Goal: Task Accomplishment & Management: Complete application form

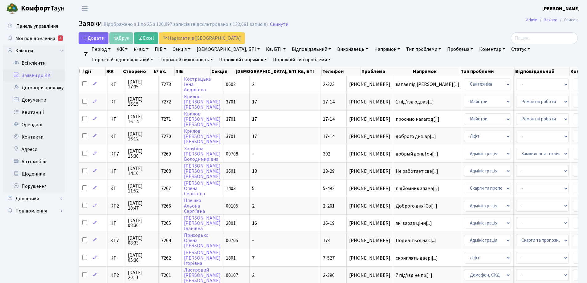
select select "25"
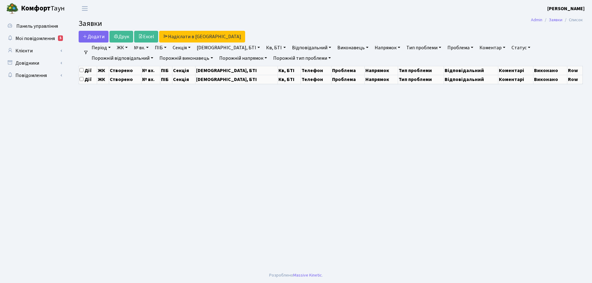
select select "25"
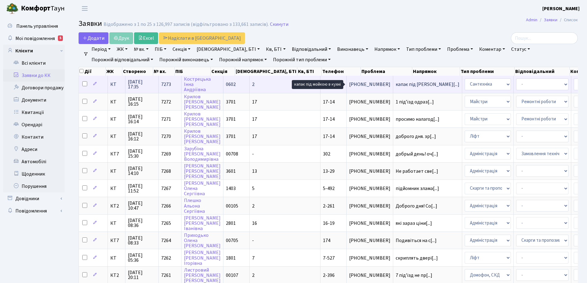
click at [396, 85] on span "капає під [PERSON_NAME][...]" at bounding box center [428, 84] width 64 height 7
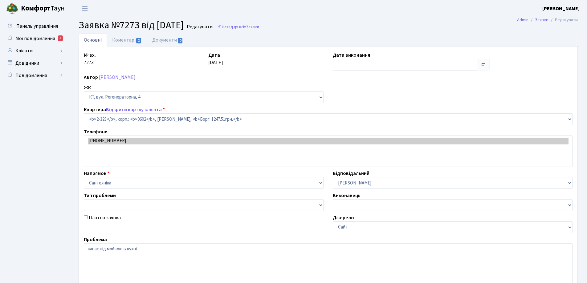
select select "1337"
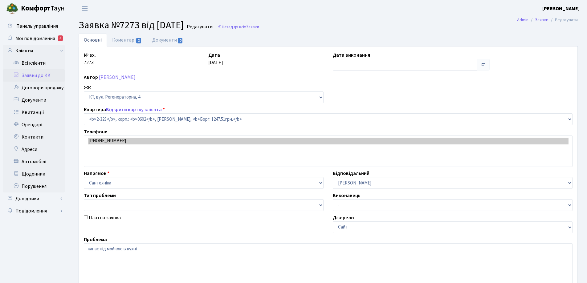
type input "[DATE]"
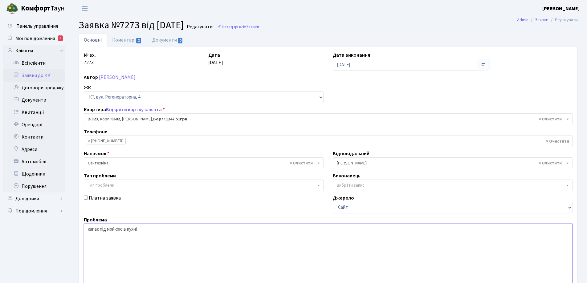
click at [100, 229] on textarea "капає під мойкою в кухні" at bounding box center [328, 263] width 489 height 78
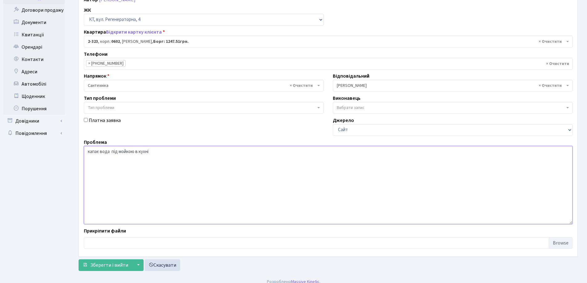
scroll to position [84, 0]
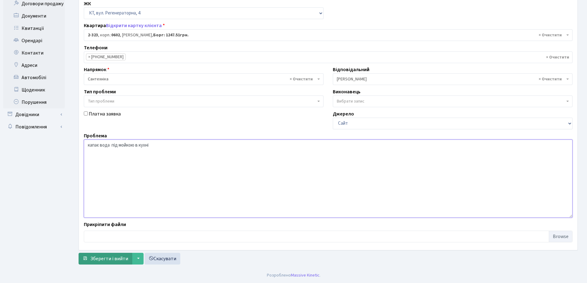
type textarea "капає вода під мойкою в кухні"
click at [107, 260] on span "Зберегти і вийти" at bounding box center [109, 259] width 38 height 7
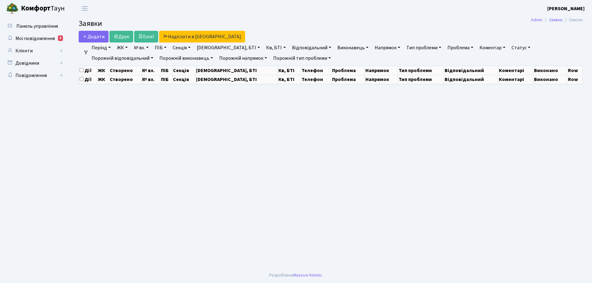
select select "25"
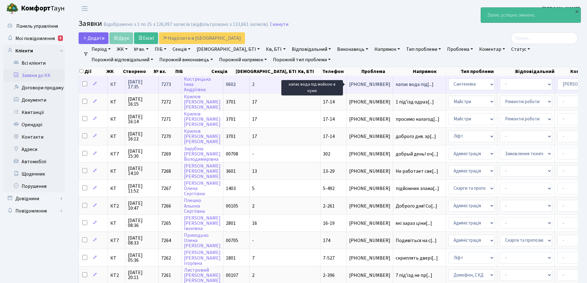
click at [396, 86] on span "капає вода під[...]" at bounding box center [415, 84] width 38 height 7
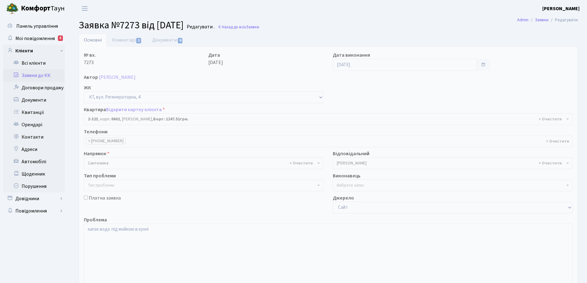
select select "1337"
click at [132, 41] on link "Коментарі 2" at bounding box center [127, 40] width 40 height 13
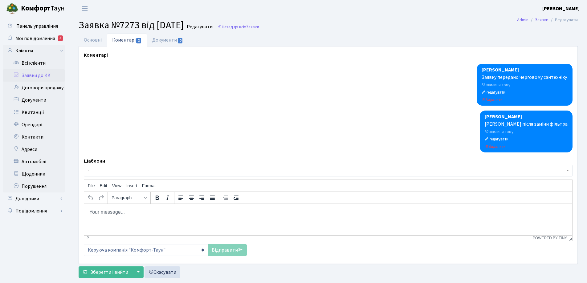
click at [523, 125] on div "[PERSON_NAME] після заміни фільтра" at bounding box center [526, 124] width 83 height 7
click at [521, 125] on div "[PERSON_NAME] після заміни фільтра" at bounding box center [526, 124] width 83 height 7
click at [509, 141] on small "Редагувати" at bounding box center [497, 140] width 24 height 6
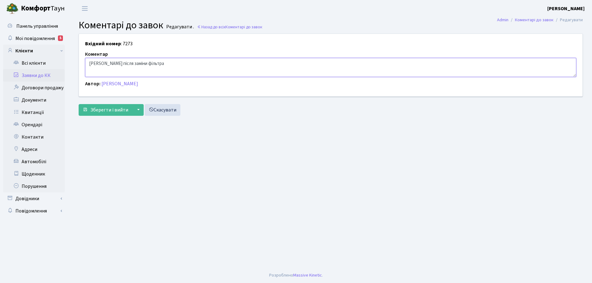
click at [102, 63] on textarea "[PERSON_NAME] після заміни фільтра" at bounding box center [330, 67] width 491 height 19
type textarea "Капає вода під мойкою,після заміни фільтра"
click at [121, 114] on button "Зберегти і вийти" at bounding box center [106, 110] width 54 height 12
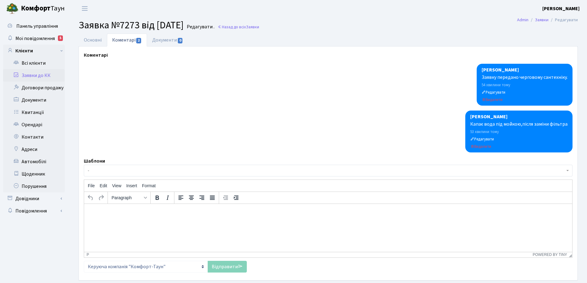
select select "1337"
click at [97, 42] on link "Основні" at bounding box center [93, 40] width 28 height 13
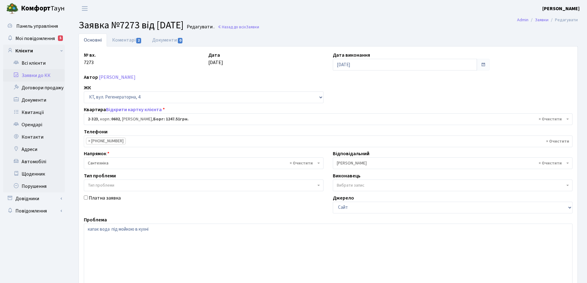
click at [91, 41] on link "Основні" at bounding box center [93, 40] width 28 height 13
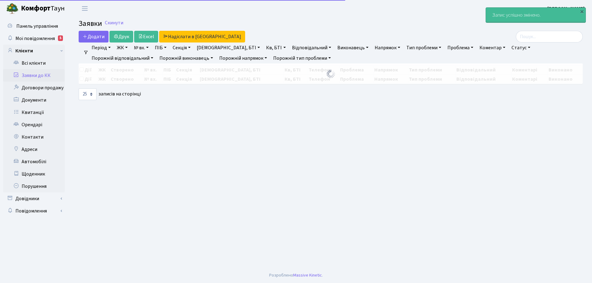
select select "25"
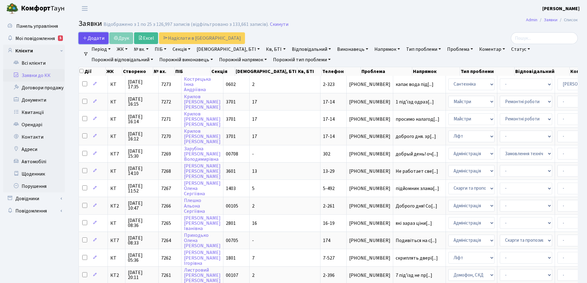
click at [104, 41] on span "Додати" at bounding box center [94, 38] width 22 height 7
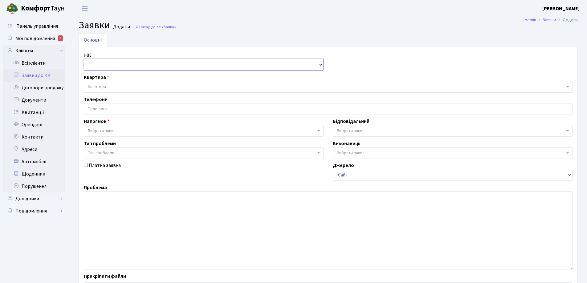
click at [320, 65] on select "- КТ, вул. Регенераторна, 4 КТ2, просп. [STREET_ADDRESS] [STREET_ADDRESS] [PERS…" at bounding box center [204, 65] width 240 height 12
select select "271"
click at [84, 59] on select "- КТ, вул. Регенераторна, 4 КТ2, просп. [STREET_ADDRESS] [STREET_ADDRESS] [PERS…" at bounding box center [204, 65] width 240 height 12
select select
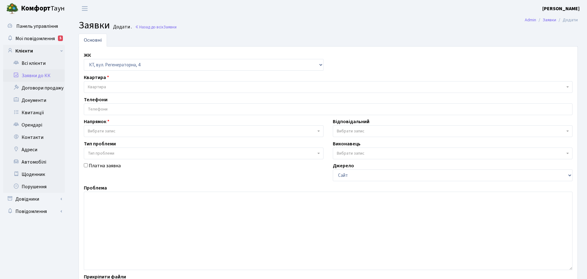
click at [103, 86] on span "Квартира" at bounding box center [97, 87] width 18 height 6
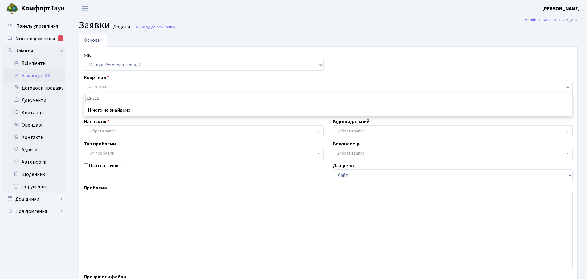
click at [109, 99] on input "13-331" at bounding box center [328, 99] width 486 height 10
type input "1"
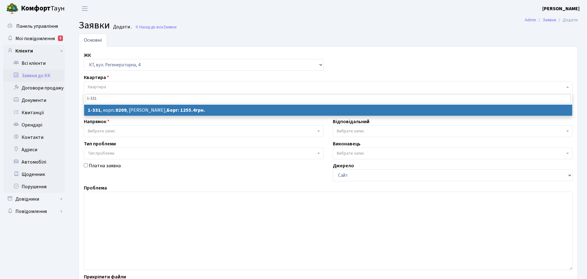
type input "1-331"
select select
select select "331"
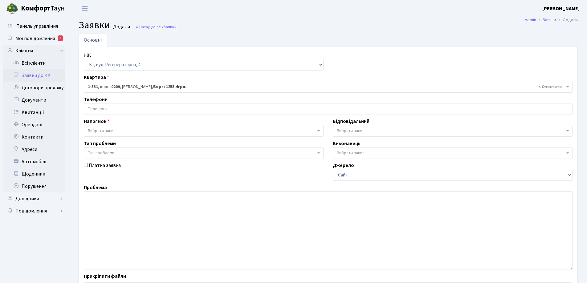
click at [104, 107] on input "search" at bounding box center [328, 109] width 488 height 11
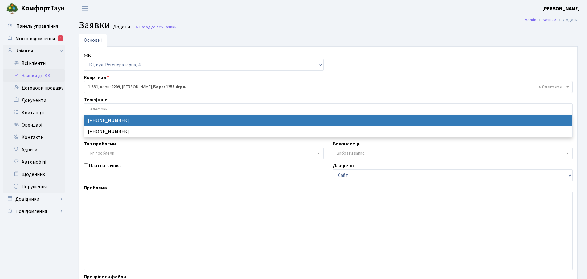
select select "12531"
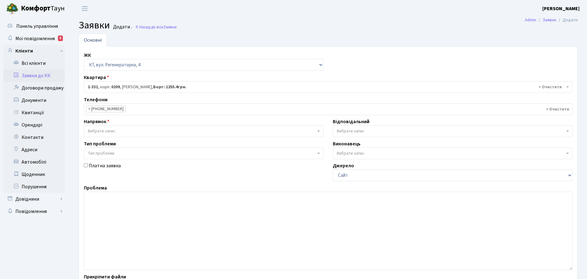
click at [318, 132] on span "Вибрати запис" at bounding box center [204, 131] width 240 height 12
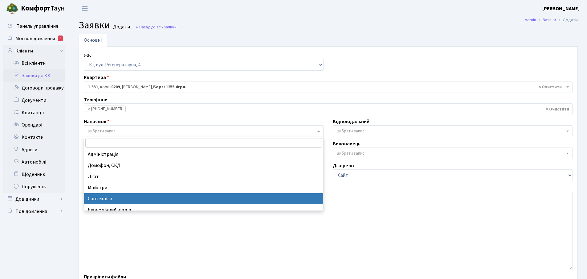
drag, startPoint x: 101, startPoint y: 198, endPoint x: 99, endPoint y: 191, distance: 6.4
select select "2"
select select
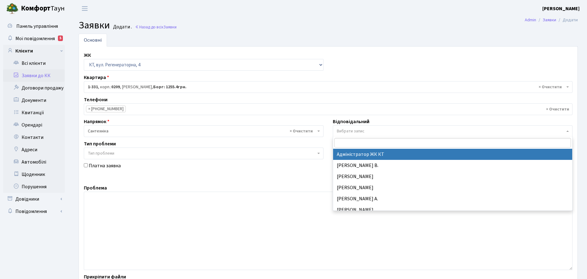
drag, startPoint x: 567, startPoint y: 132, endPoint x: 532, endPoint y: 127, distance: 34.8
click at [567, 131] on span "Вибрати запис" at bounding box center [453, 131] width 240 height 12
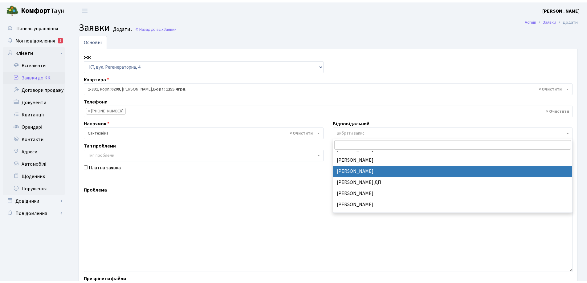
scroll to position [277, 0]
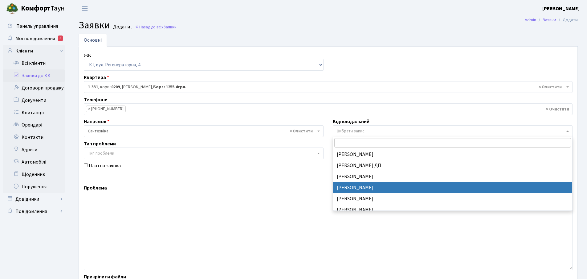
select select "67"
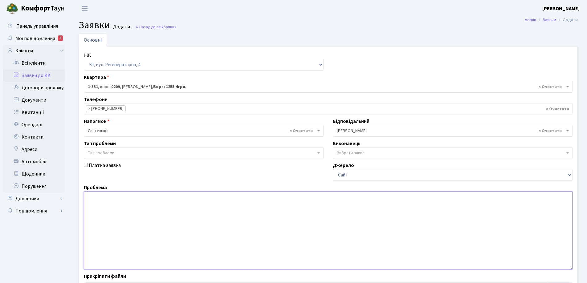
click at [92, 197] on textarea at bounding box center [328, 230] width 489 height 78
click at [149, 197] on textarea "капає вода в ванній кімнаті" at bounding box center [328, 230] width 489 height 78
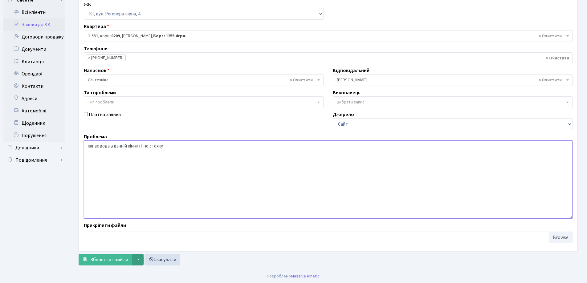
scroll to position [52, 0]
type textarea "капає вода в ванній кімнаті по стояку."
click at [110, 260] on span "Зберегти і вийти" at bounding box center [109, 259] width 38 height 7
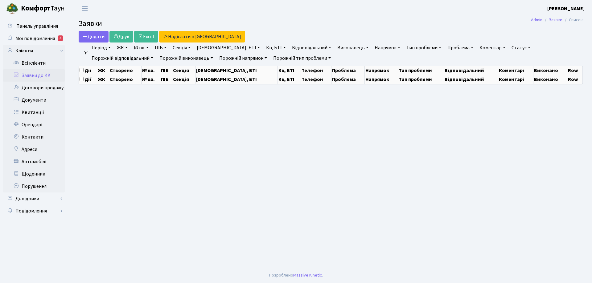
select select "25"
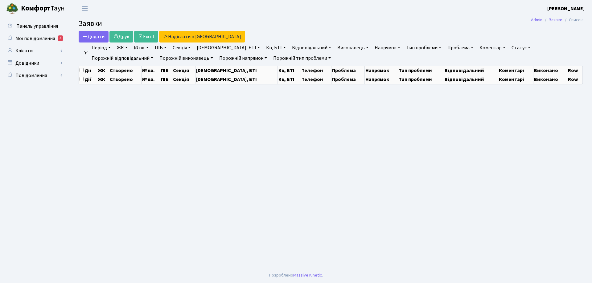
select select "25"
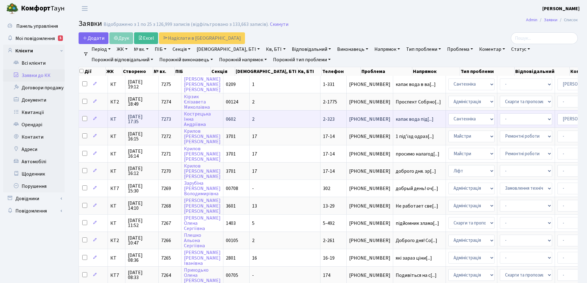
click at [393, 122] on td "капає вода під[...]" at bounding box center [419, 118] width 53 height 17
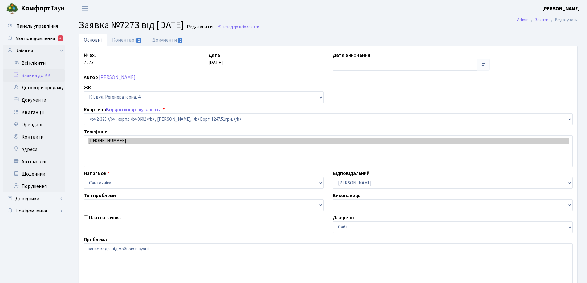
select select "1337"
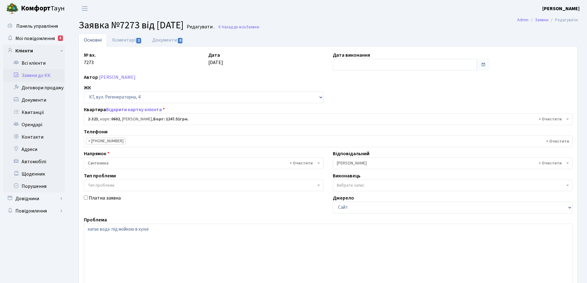
type input "[DATE]"
click at [96, 41] on link "Основні" at bounding box center [93, 40] width 28 height 13
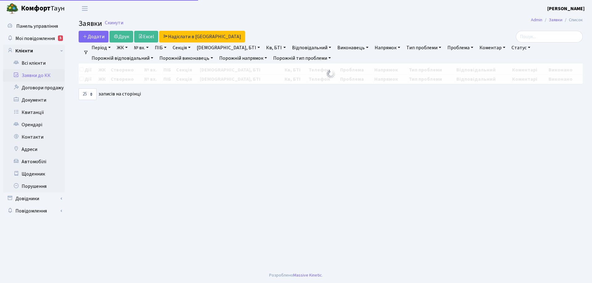
select select "25"
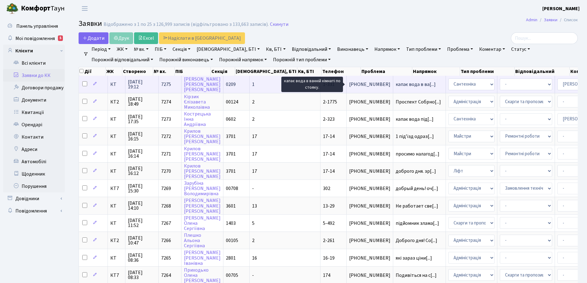
click at [396, 84] on span "капає вода в ва[...]" at bounding box center [416, 84] width 40 height 7
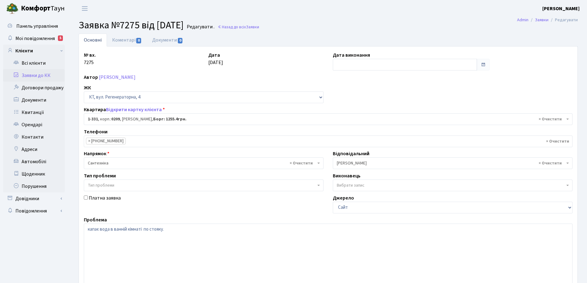
select select "331"
click at [127, 39] on link "Коментарі 0" at bounding box center [127, 40] width 40 height 13
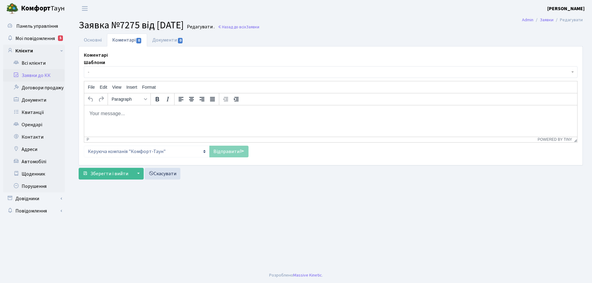
click at [126, 115] on p "Rich Text Area. Press ALT-0 for help." at bounding box center [330, 113] width 483 height 7
click at [110, 111] on body "Rich Text Area. Press ALT-0 for help." at bounding box center [330, 113] width 483 height 7
click at [110, 115] on body "Rich Text Area. Press ALT-0 for help." at bounding box center [330, 113] width 483 height 7
click at [219, 153] on link "Відправити" at bounding box center [228, 152] width 39 height 12
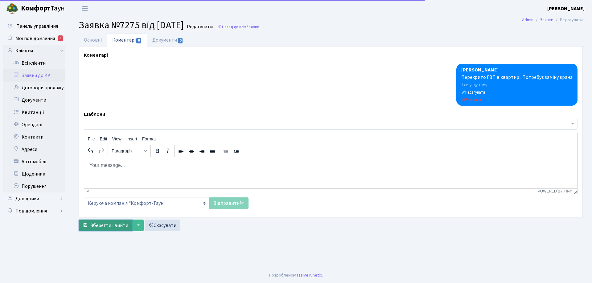
click at [124, 225] on span "Зберегти і вийти" at bounding box center [109, 225] width 38 height 7
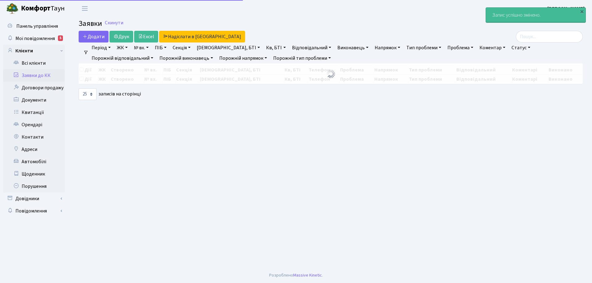
select select "25"
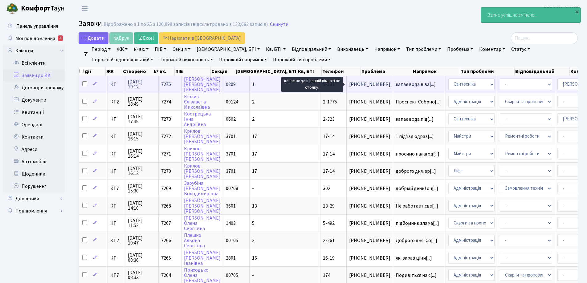
click at [396, 83] on span "капає вода в ва[...]" at bounding box center [416, 84] width 40 height 7
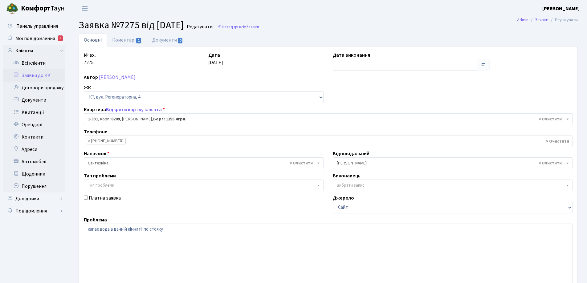
select select "331"
click at [173, 227] on textarea "капає вода в ванній кімнаті по стояку." at bounding box center [328, 263] width 489 height 78
click at [218, 230] on textarea "капає вода в ванній кімнаті по стояку." at bounding box center [328, 263] width 489 height 78
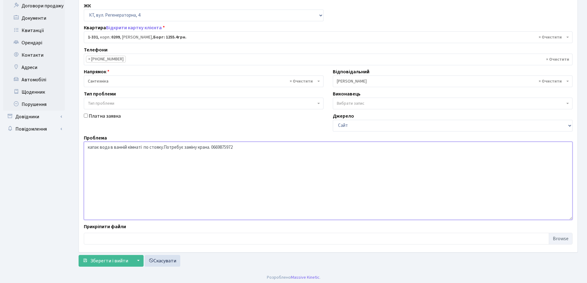
scroll to position [84, 0]
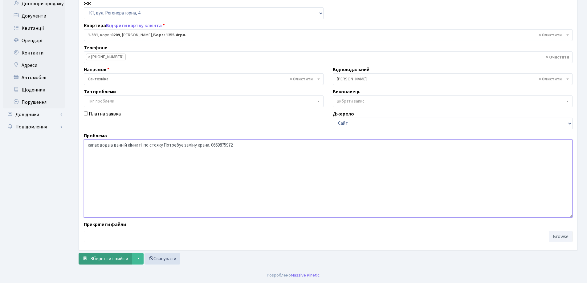
type textarea "капає вода в ванній кімнаті по стояку.Потребує заміну крана. 0669875972"
click at [117, 259] on span "Зберегти і вийти" at bounding box center [109, 259] width 38 height 7
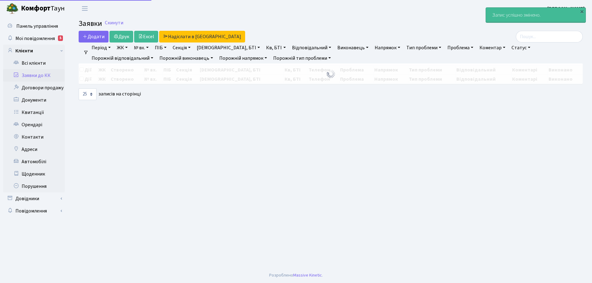
select select "25"
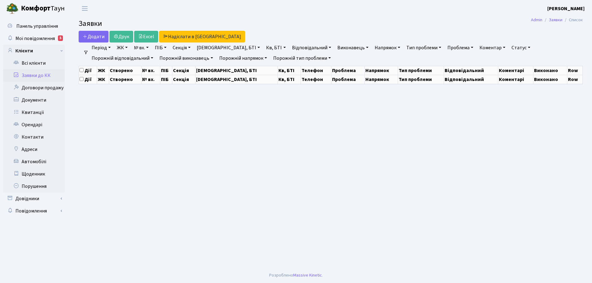
select select "25"
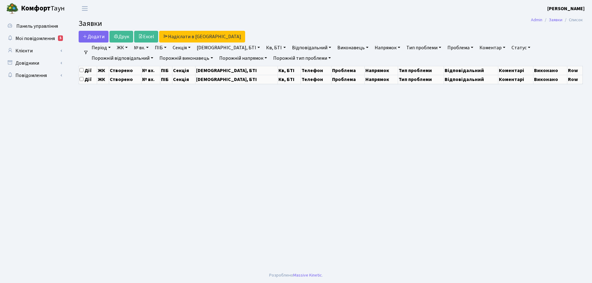
select select "25"
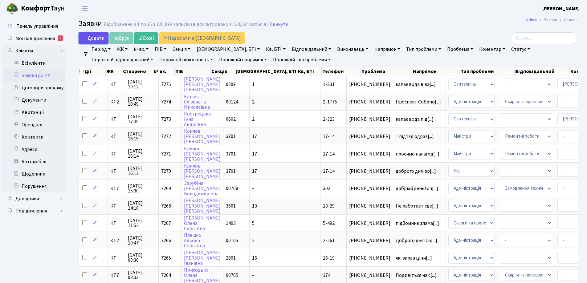
click at [95, 38] on span "Додати" at bounding box center [94, 38] width 22 height 7
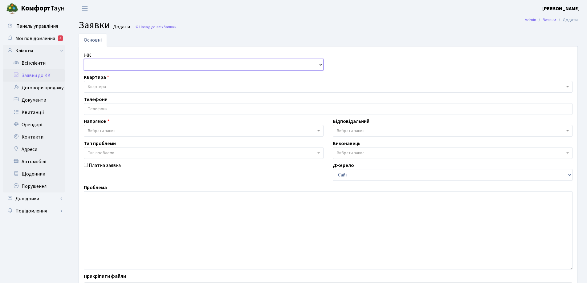
click at [321, 64] on select "- КТ, вул. Регенераторна, 4 КТ2, просп. [STREET_ADDRESS] [STREET_ADDRESS] [PERS…" at bounding box center [204, 65] width 240 height 12
select select "271"
click at [84, 59] on select "- КТ, вул. Регенераторна, 4 КТ2, просп. Соборності, 17 КТ3, вул. Березнева, 16 …" at bounding box center [204, 65] width 240 height 12
select select
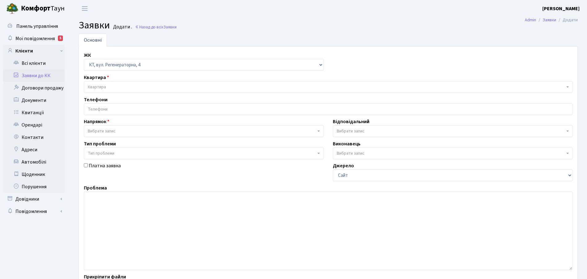
click at [101, 87] on span "Квартира" at bounding box center [97, 87] width 18 height 6
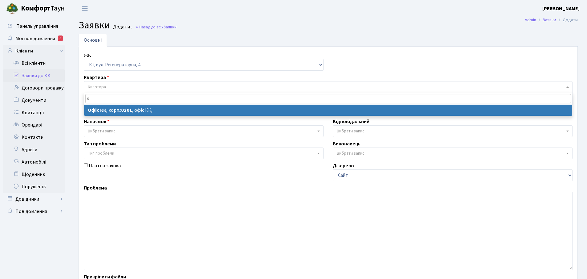
type input "о"
select select
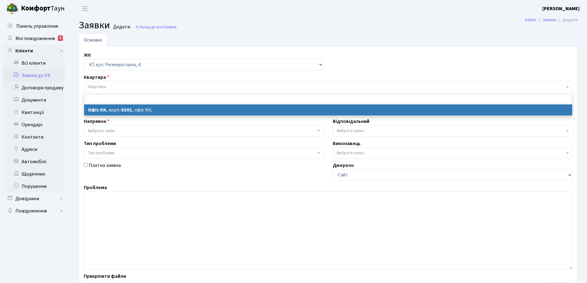
select select "4"
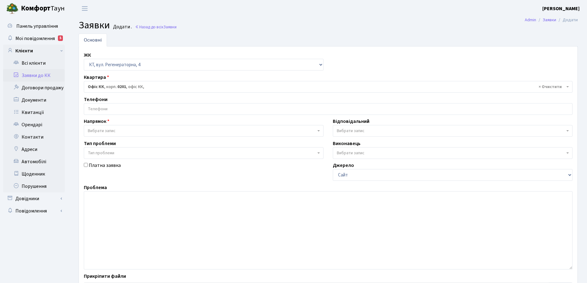
click at [105, 108] on input "search" at bounding box center [328, 109] width 488 height 11
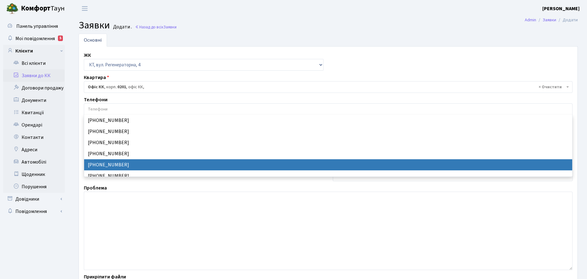
select select "24227"
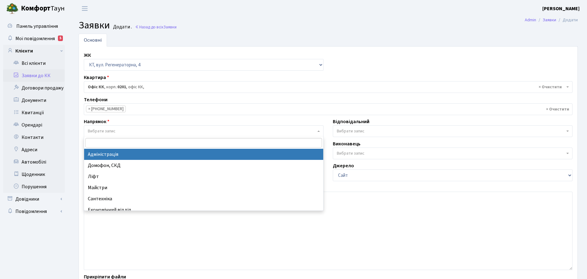
click at [318, 131] on b at bounding box center [319, 130] width 2 height 1
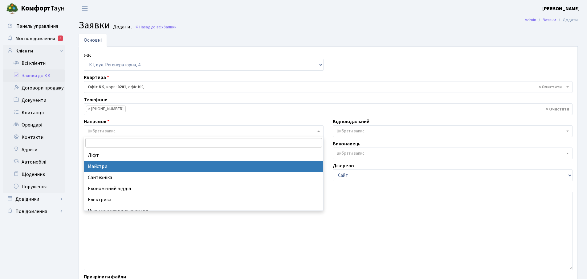
scroll to position [31, 0]
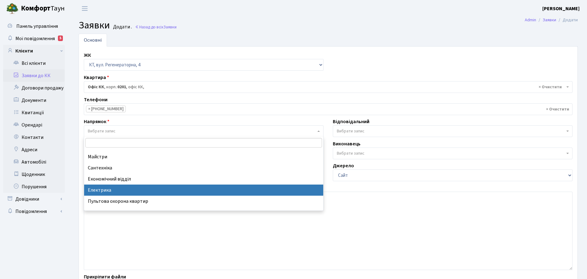
select select "3"
select select
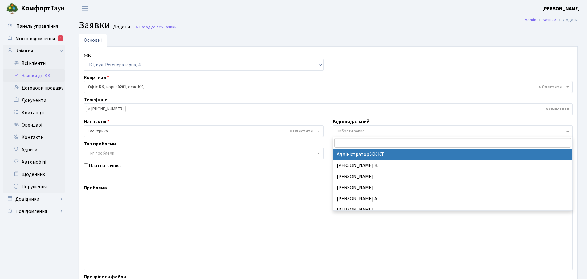
click at [566, 130] on span "Вибрати запис" at bounding box center [453, 131] width 240 height 12
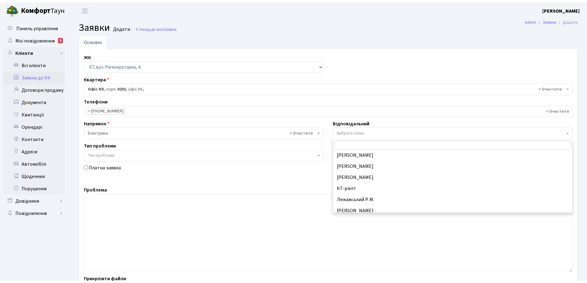
scroll to position [154, 0]
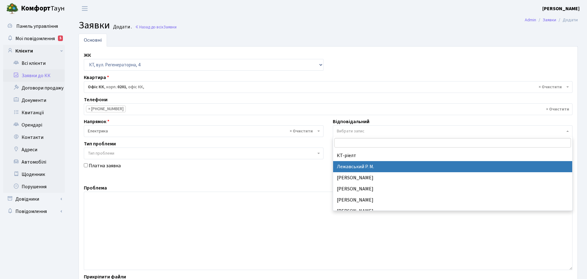
select select "69"
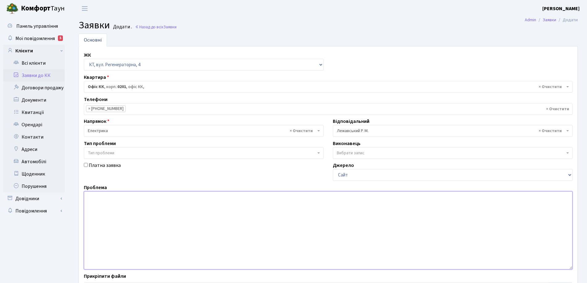
click at [93, 199] on textarea at bounding box center [328, 230] width 489 height 78
type textarea "с"
click at [177, 196] on textarea "Спрацювала пожежна сигналізація в офісі н 1-му поверсі." at bounding box center [328, 230] width 489 height 78
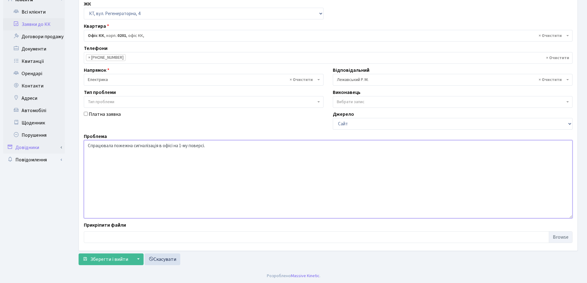
scroll to position [52, 0]
type textarea "Спрацювала пожежна сигналізація в офісі на 1-му поверсі."
click at [104, 257] on span "Зберегти і вийти" at bounding box center [109, 259] width 38 height 7
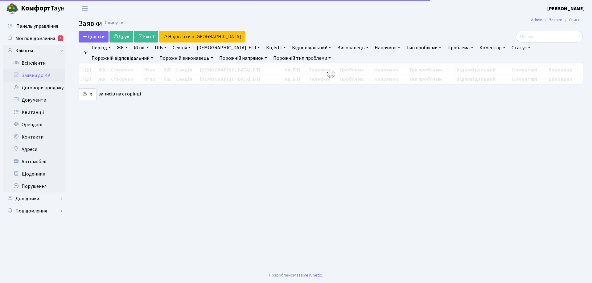
select select "25"
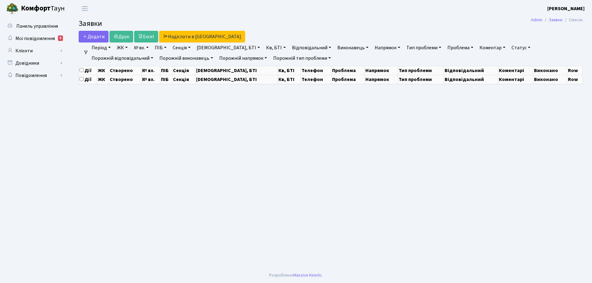
select select "25"
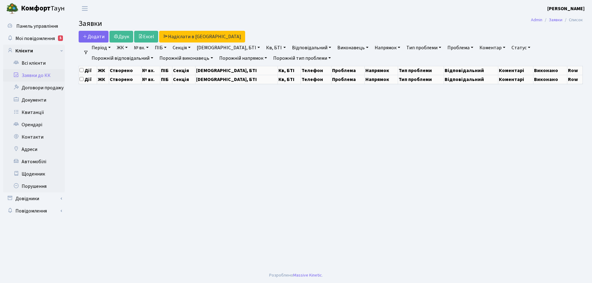
select select "25"
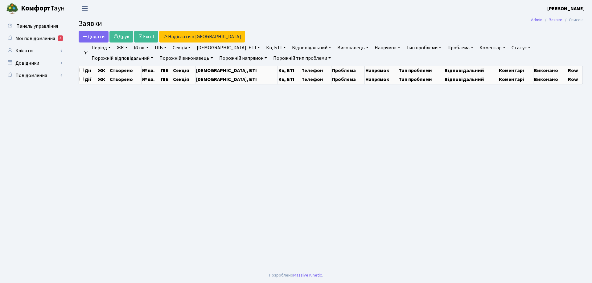
select select "25"
